Goal: Information Seeking & Learning: Learn about a topic

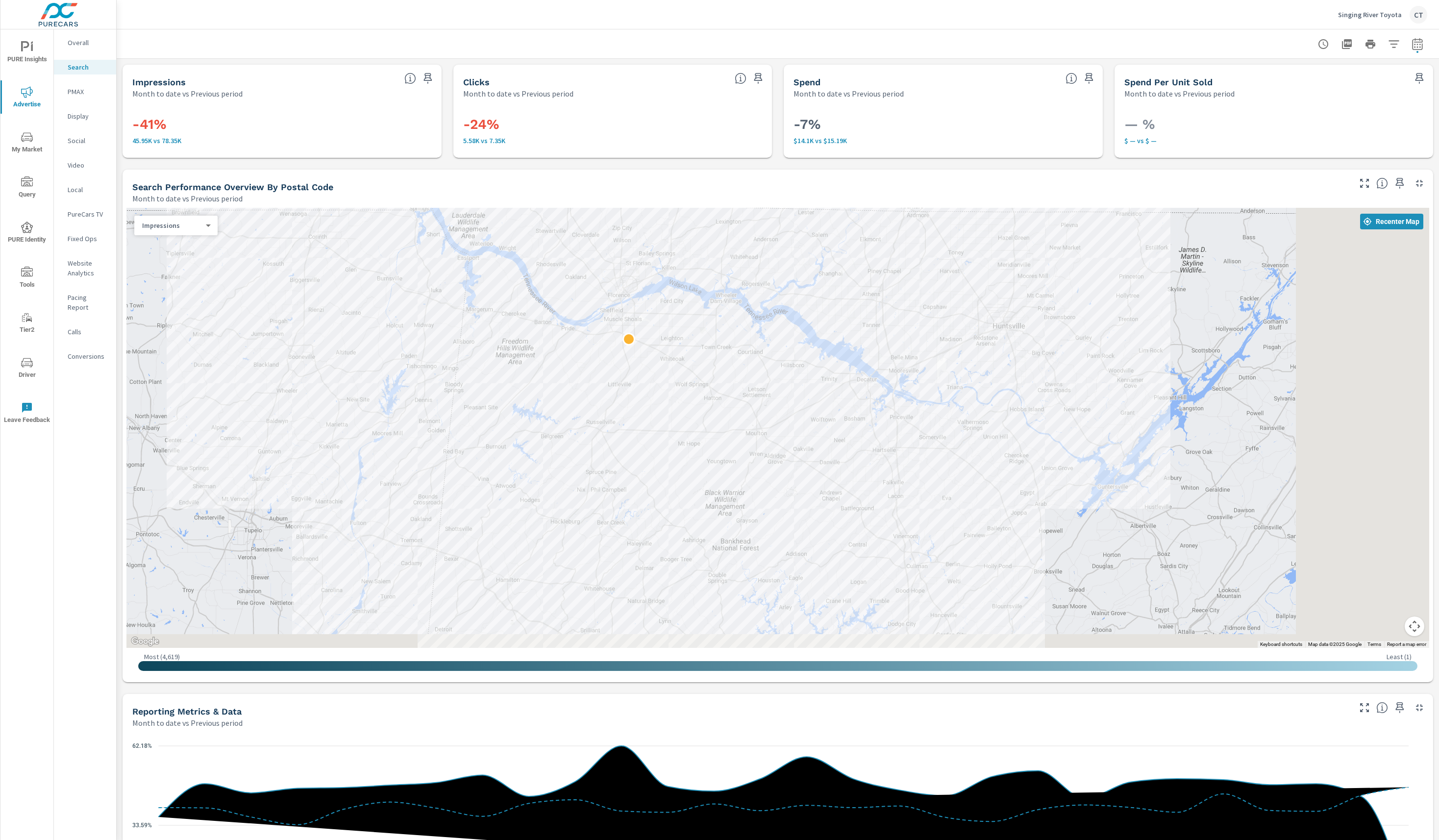
drag, startPoint x: 1371, startPoint y: 531, endPoint x: 1207, endPoint y: 432, distance: 191.6
click at [1207, 432] on div at bounding box center [993, 573] width 741 height 481
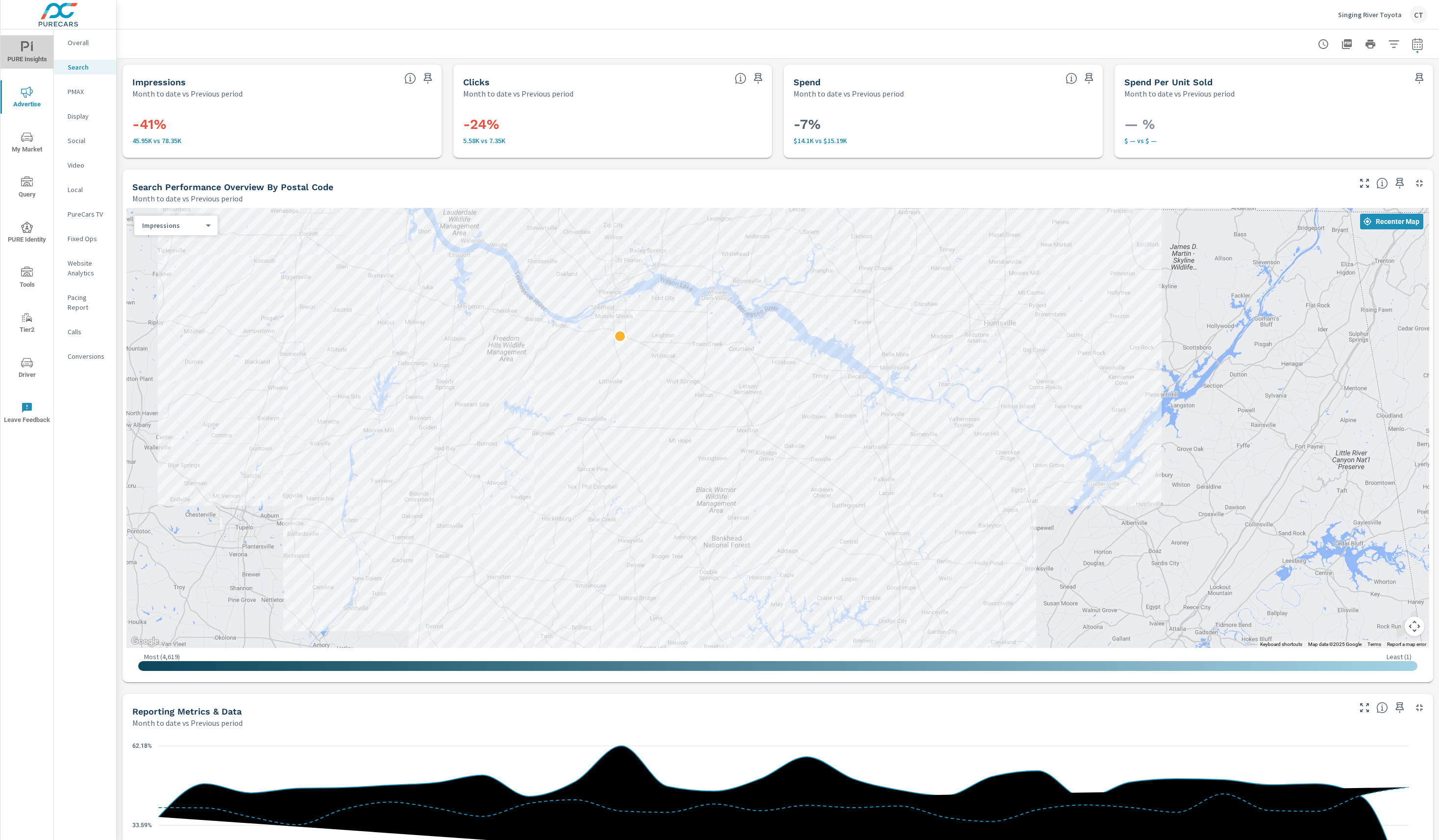
click at [34, 50] on span "PURE Insights" at bounding box center [27, 53] width 47 height 24
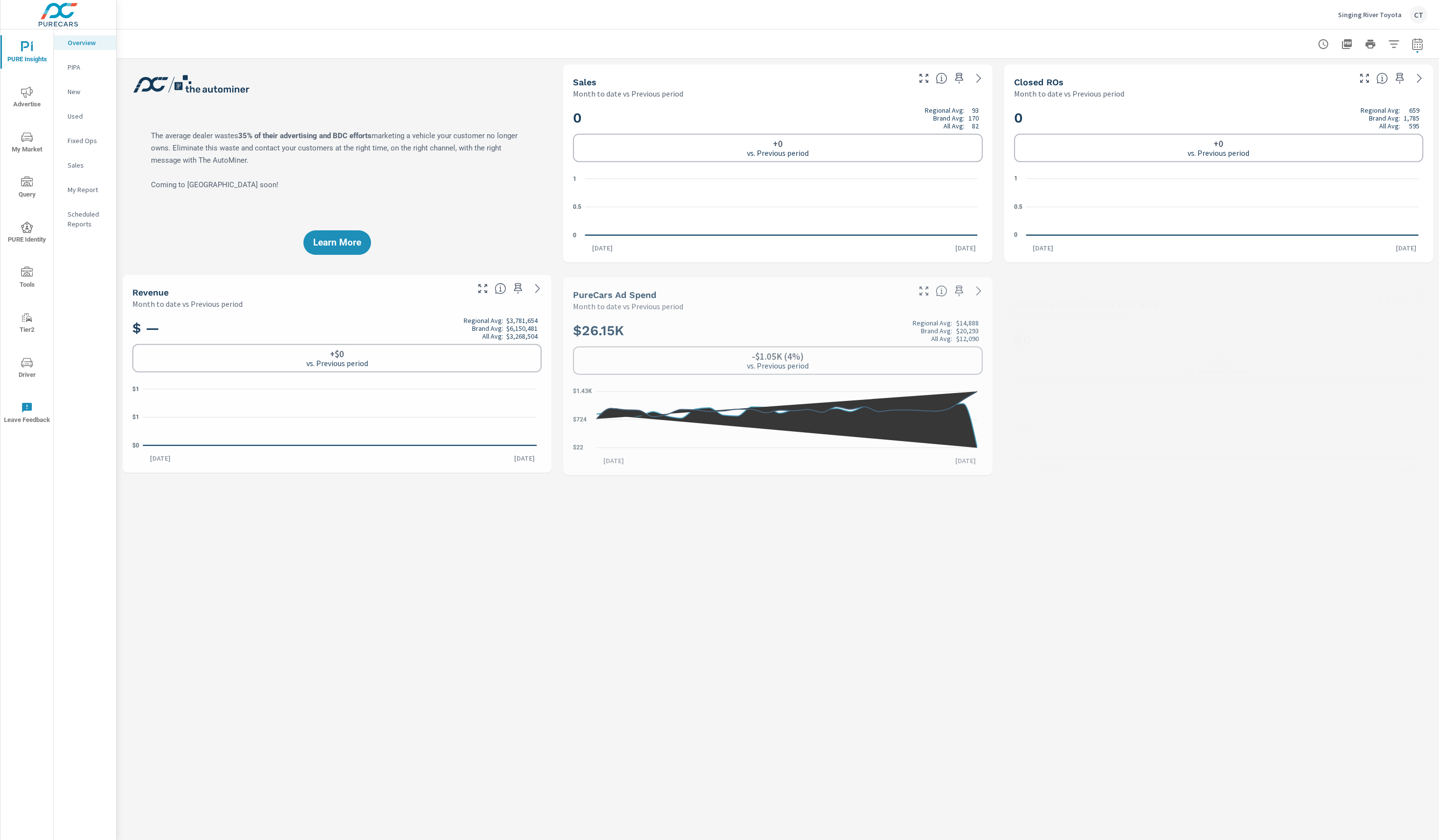
scroll to position [1, 0]
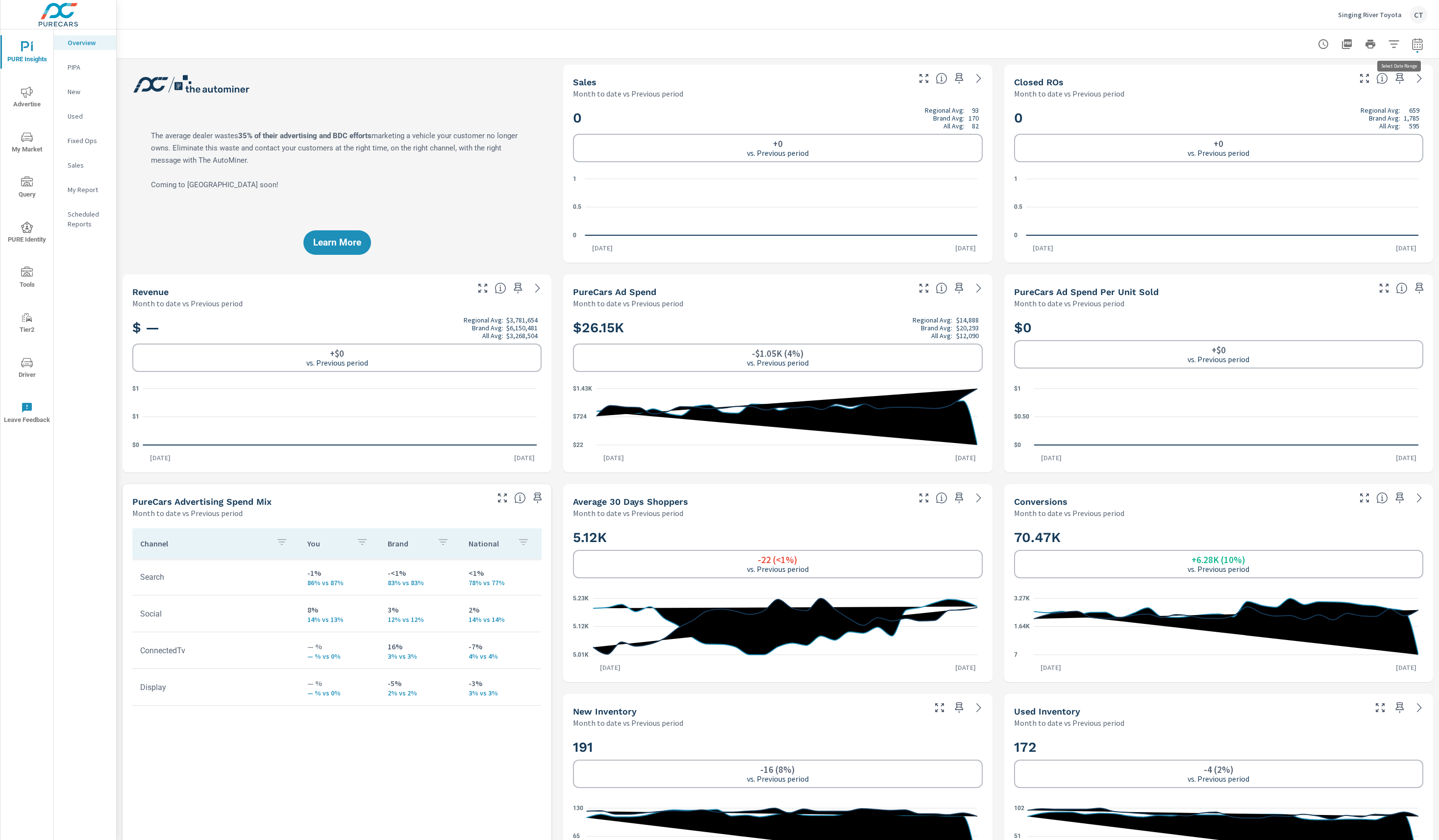
click at [1412, 47] on icon "button" at bounding box center [1418, 44] width 12 height 12
select select "Month to date"
select select "Previous period"
click at [1341, 72] on div "Date Range Custom [DATE] Last week Last 7 days Last 14 days Last 30 days Last 4…" at bounding box center [1334, 84] width 126 height 33
click at [1340, 80] on select "Custom [DATE] Last week Last 7 days Last 14 days Last 30 days Last 45 days Last…" at bounding box center [1324, 85] width 98 height 20
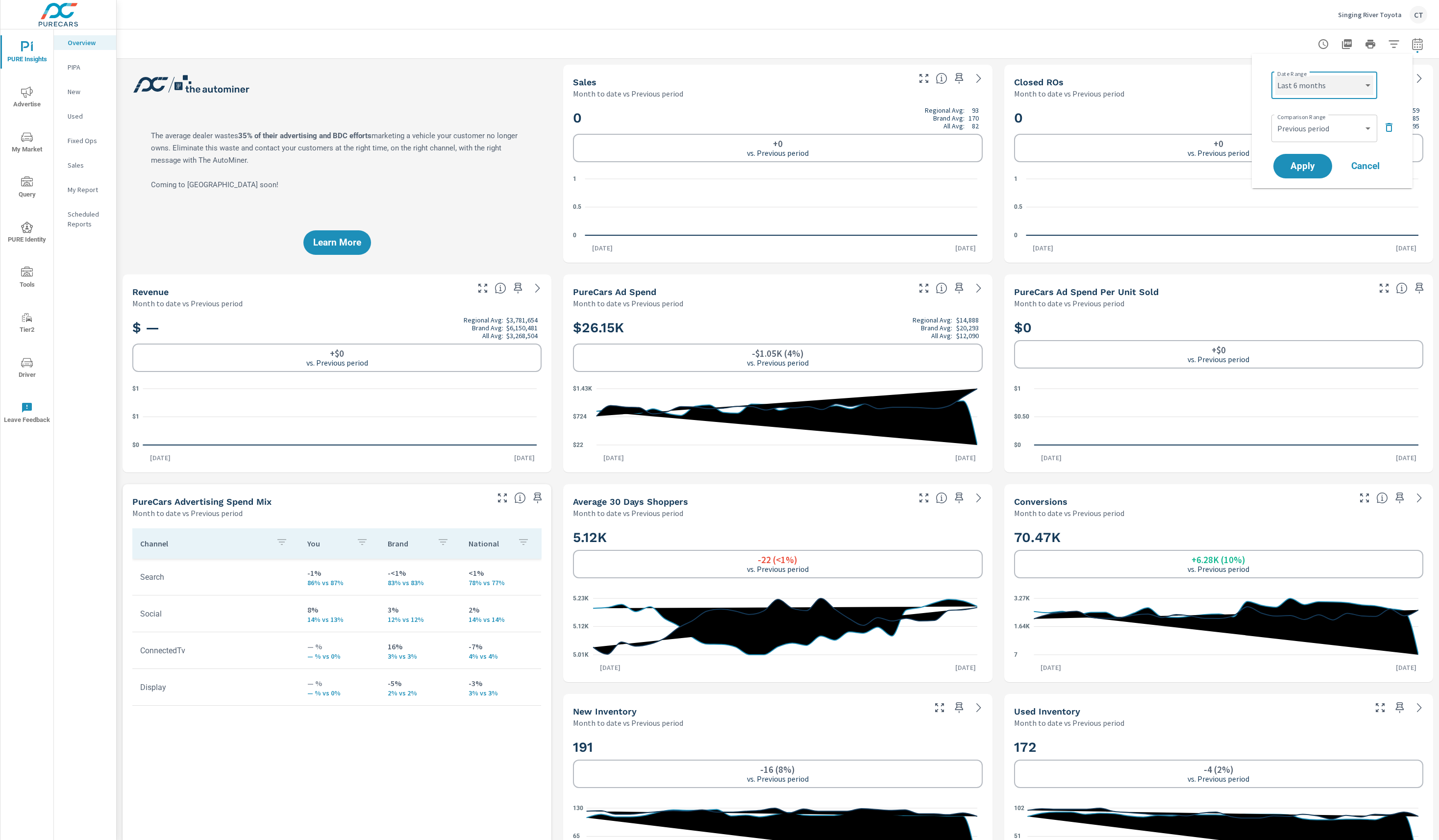
click at [1275, 75] on select "Custom [DATE] Last week Last 7 days Last 14 days Last 30 days Last 45 days Last…" at bounding box center [1324, 85] width 98 height 20
select select "Last 6 months"
click at [1304, 158] on button "Apply" at bounding box center [1302, 166] width 61 height 26
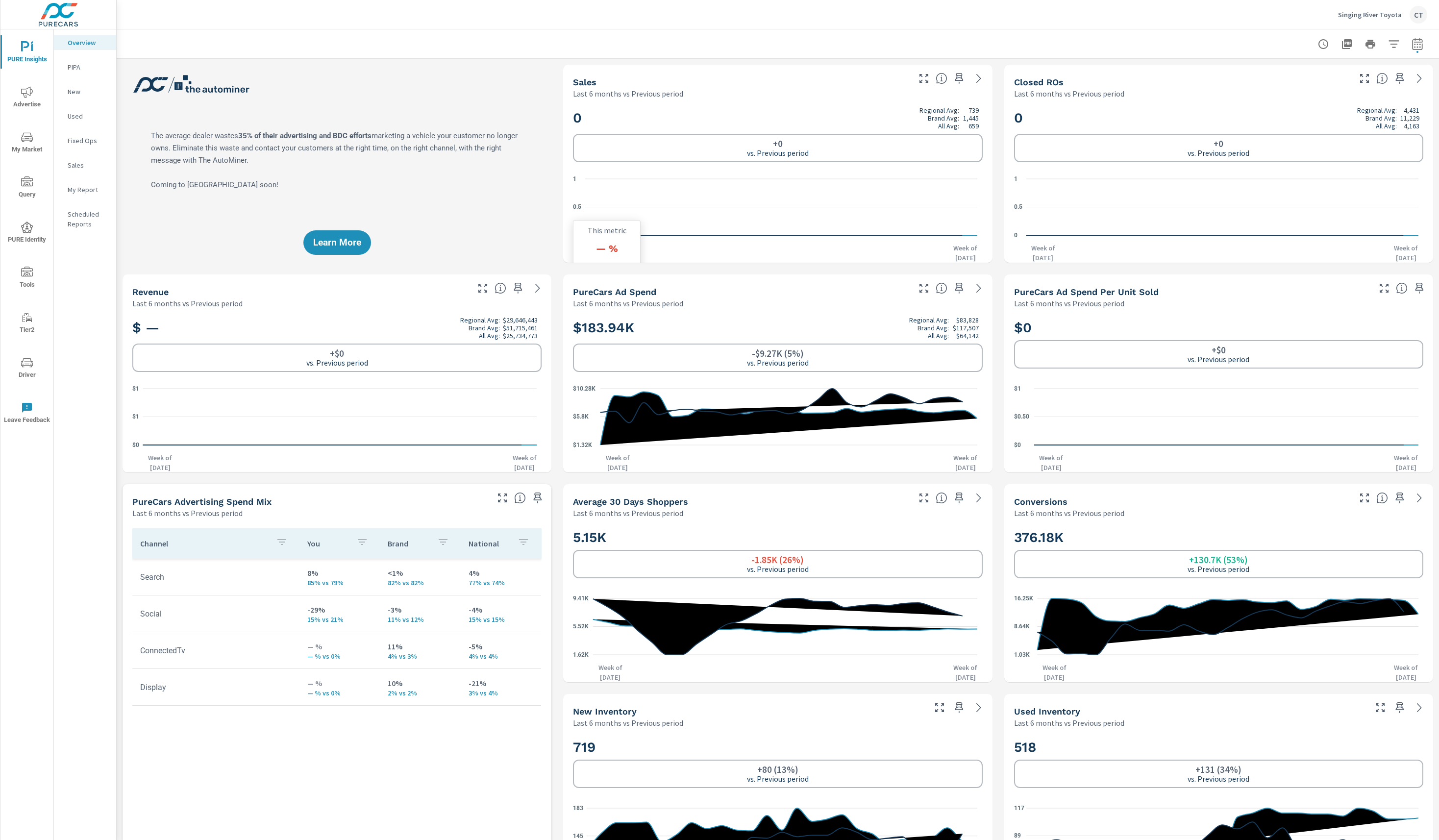
click at [33, 142] on span "My Market" at bounding box center [27, 143] width 47 height 24
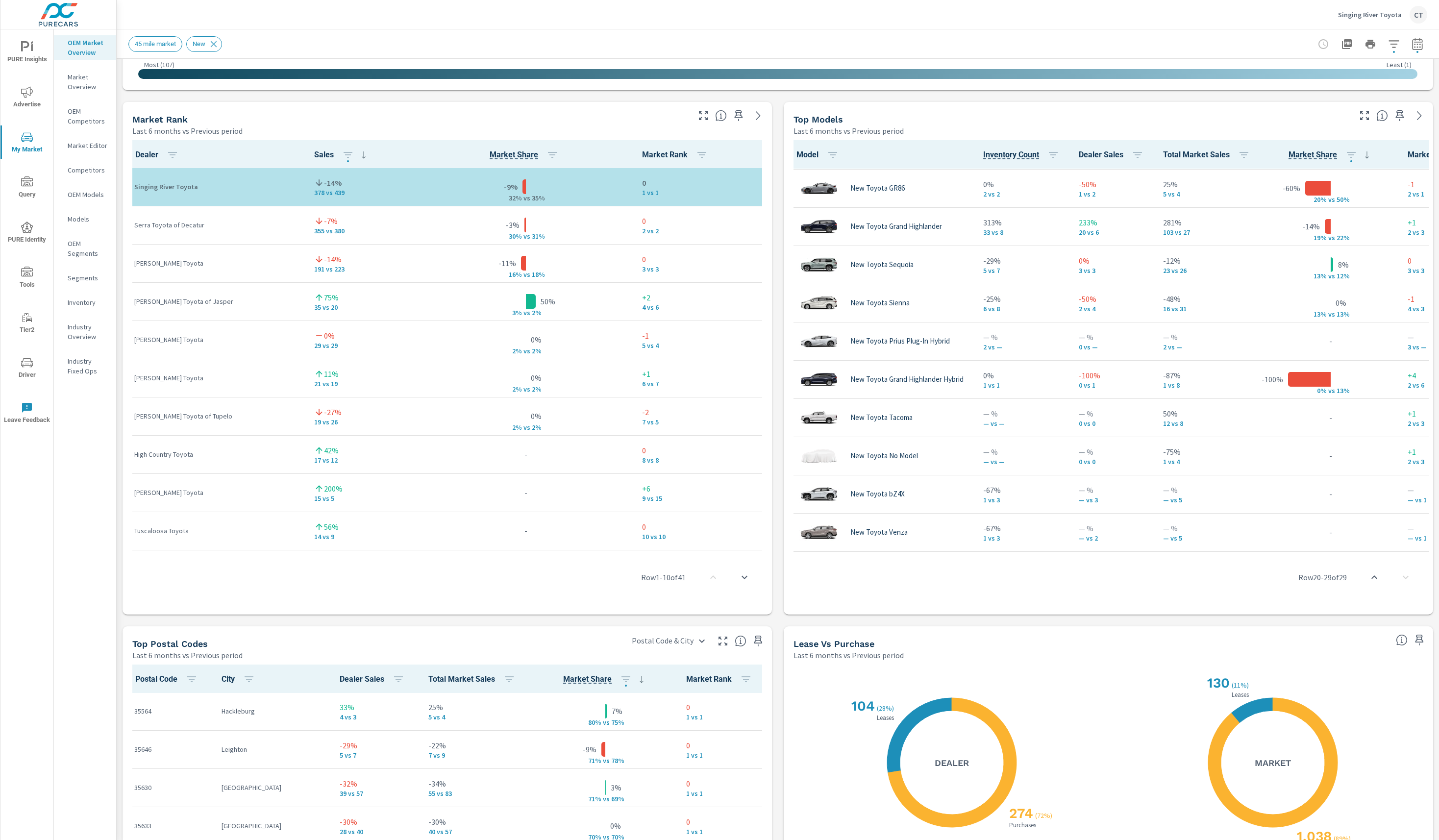
scroll to position [595, 0]
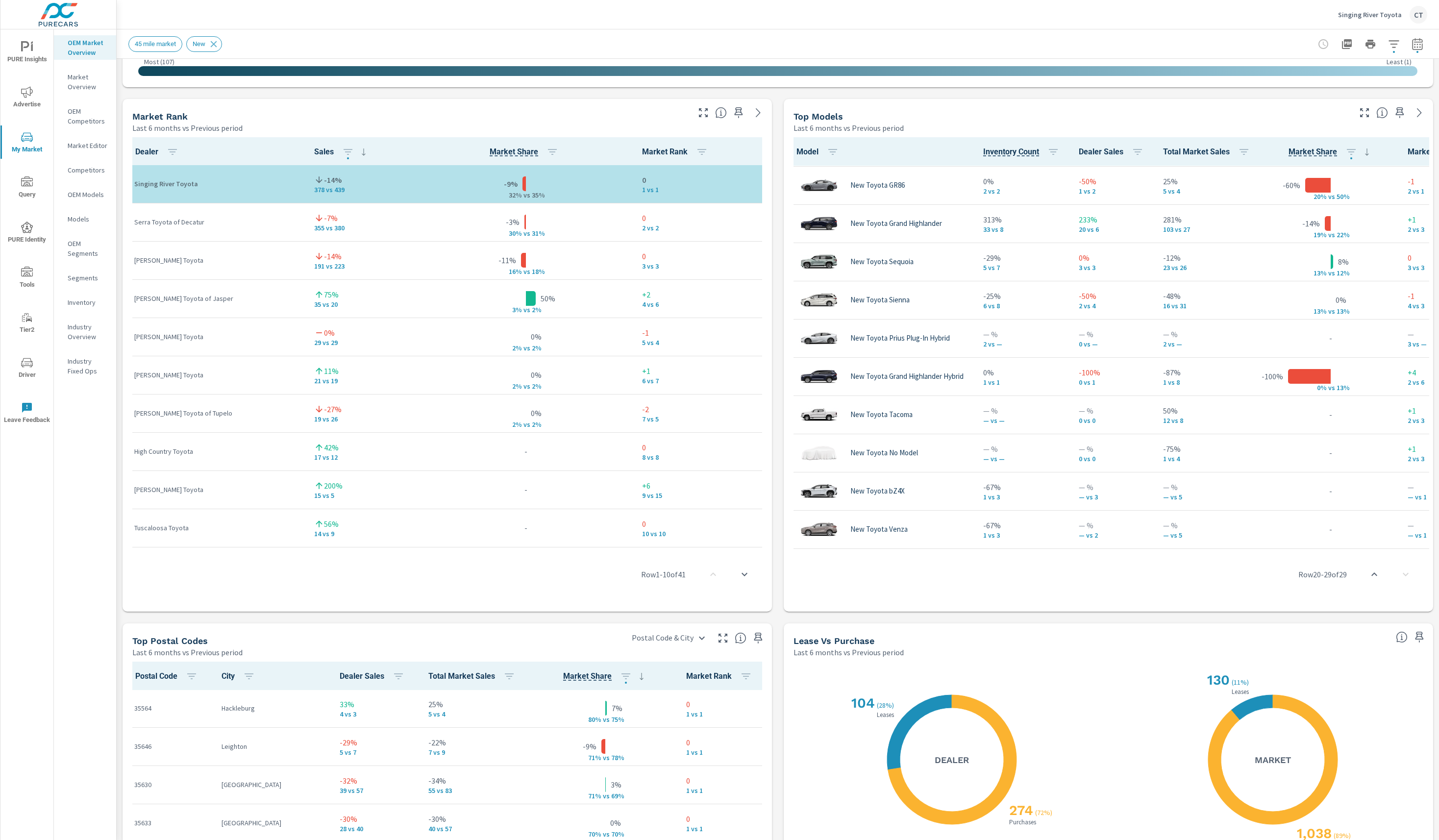
click at [769, 607] on div "Market View Last 6 months vs Previous period ← Move left → Move right ↑ Move up…" at bounding box center [778, 303] width 1323 height 1678
